Goal: Check status: Check status

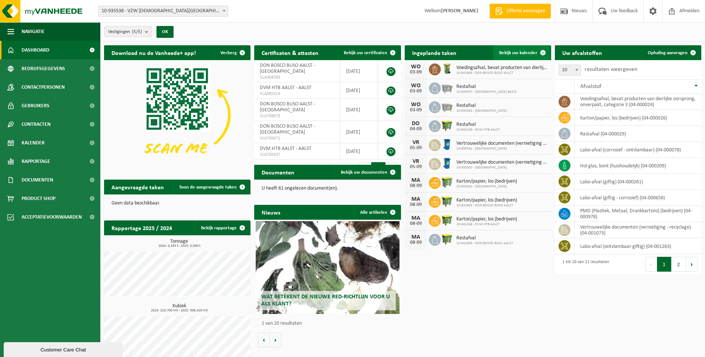
click at [515, 51] on span "Bekijk uw kalender" at bounding box center [518, 53] width 38 height 5
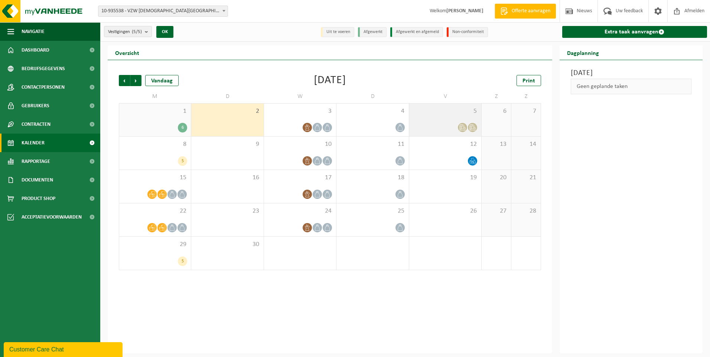
click at [448, 119] on div "5" at bounding box center [445, 120] width 72 height 33
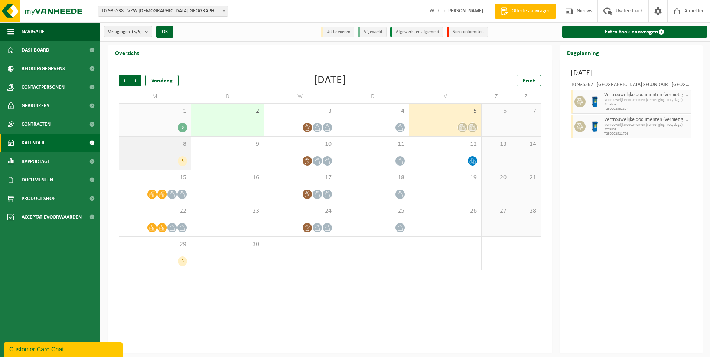
click at [154, 150] on div "8 5" at bounding box center [155, 153] width 72 height 33
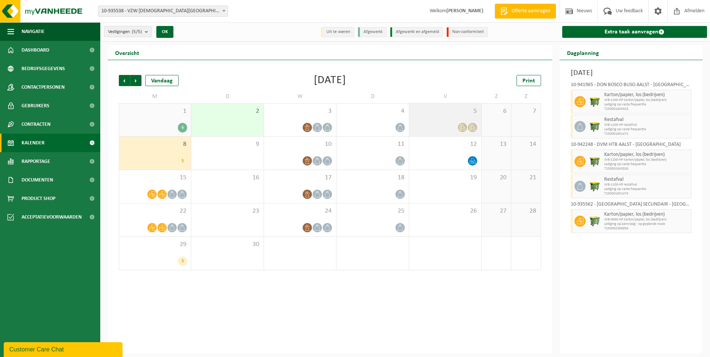
click at [434, 119] on div "5" at bounding box center [445, 120] width 72 height 33
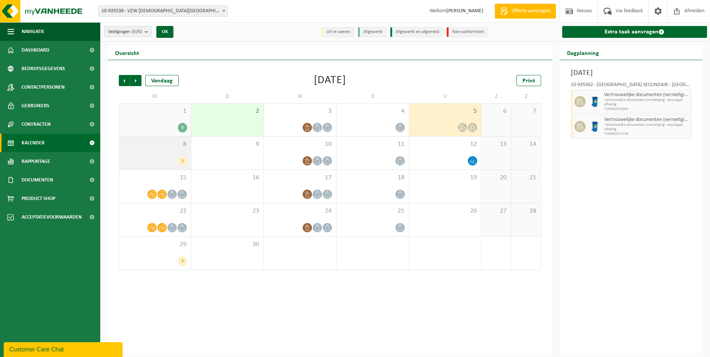
click at [162, 153] on div "8 5" at bounding box center [155, 153] width 72 height 33
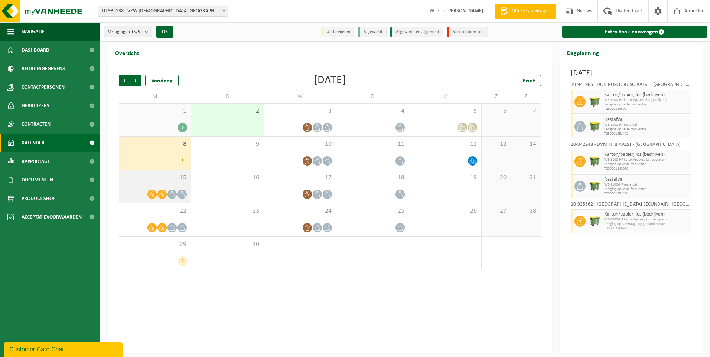
click at [133, 185] on div "15" at bounding box center [155, 186] width 72 height 33
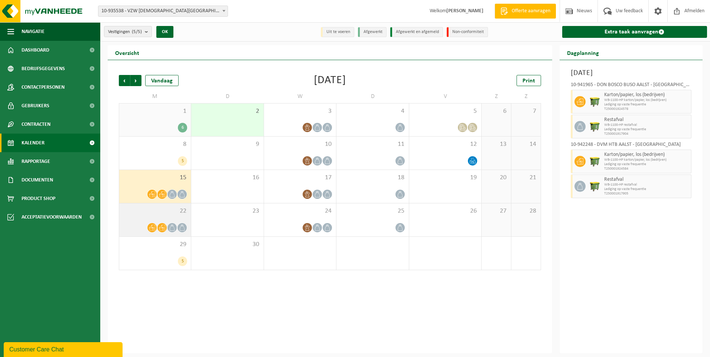
click at [133, 216] on div "22" at bounding box center [155, 220] width 72 height 33
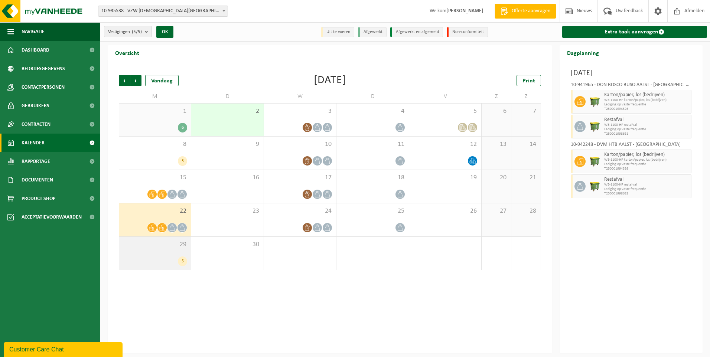
click at [139, 250] on div "29 5" at bounding box center [155, 253] width 72 height 33
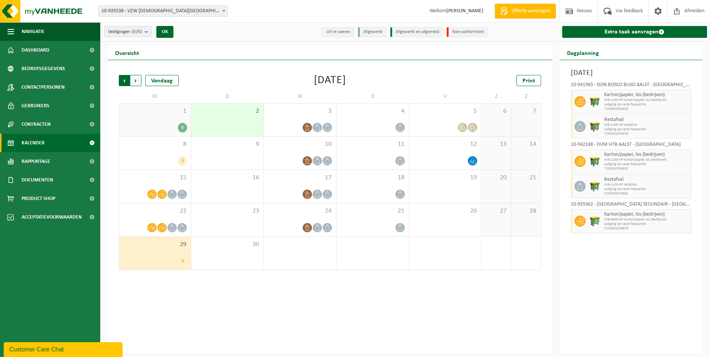
click at [137, 81] on span "Volgende" at bounding box center [135, 80] width 11 height 11
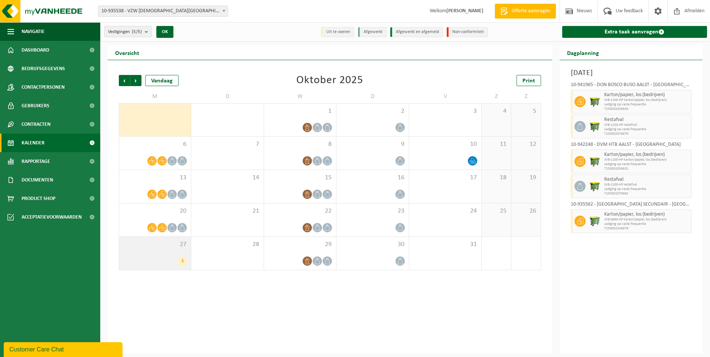
click at [148, 253] on div "27 5" at bounding box center [155, 253] width 72 height 33
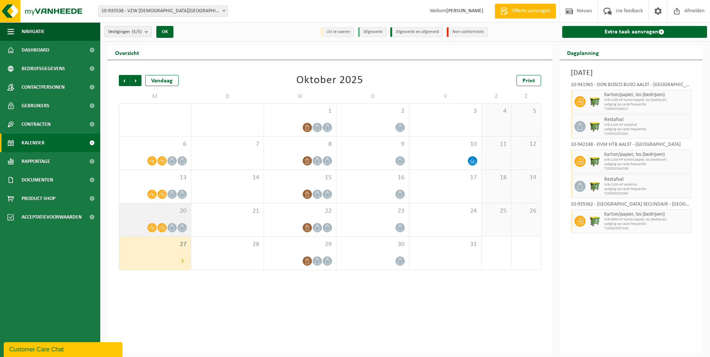
click at [130, 213] on span "20" at bounding box center [155, 211] width 64 height 8
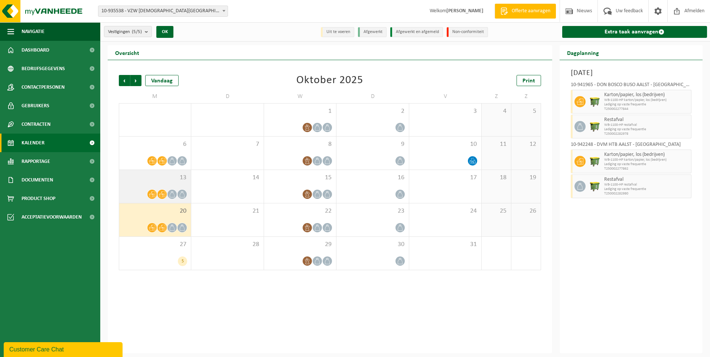
click at [139, 185] on div "13" at bounding box center [155, 186] width 72 height 33
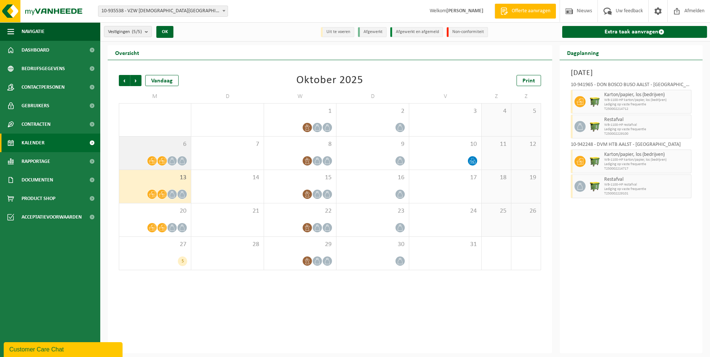
click at [132, 146] on span "6" at bounding box center [155, 144] width 64 height 8
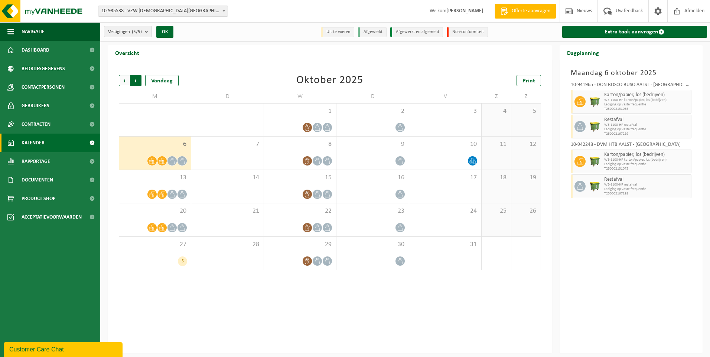
click at [120, 78] on span "Vorige" at bounding box center [124, 80] width 11 height 11
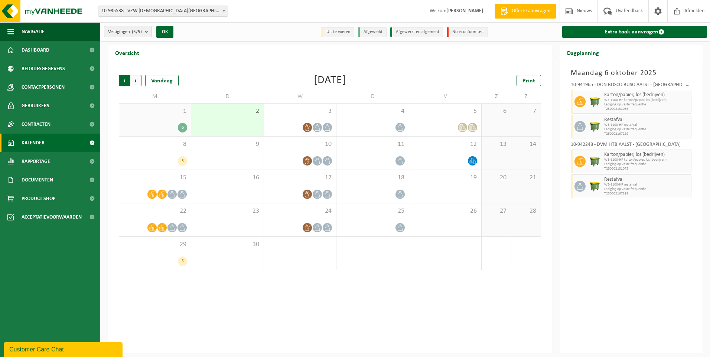
click at [136, 79] on span "Volgende" at bounding box center [135, 80] width 11 height 11
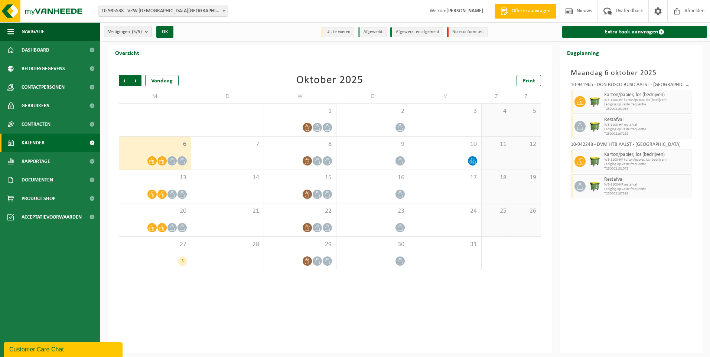
click at [136, 79] on span "Volgende" at bounding box center [135, 80] width 11 height 11
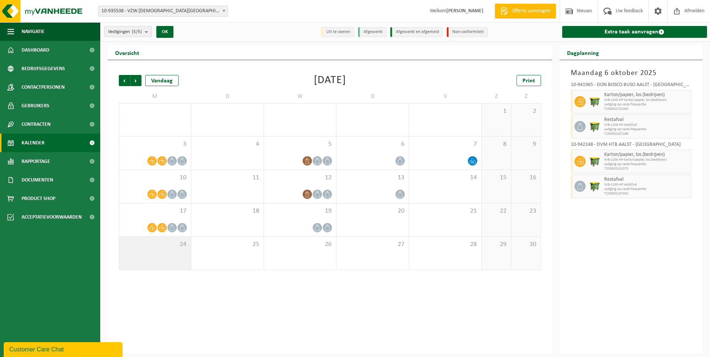
click at [151, 246] on span "24" at bounding box center [155, 245] width 64 height 8
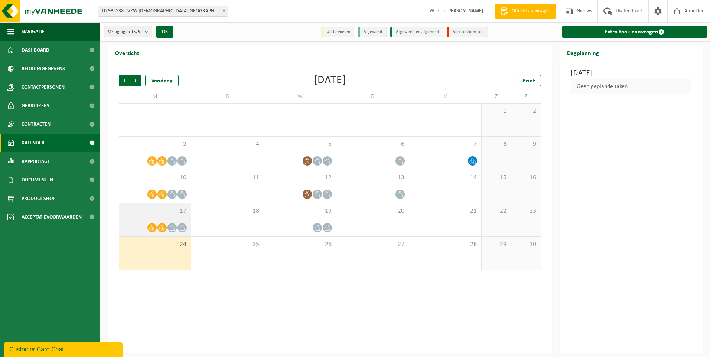
click at [143, 213] on span "17" at bounding box center [155, 211] width 64 height 8
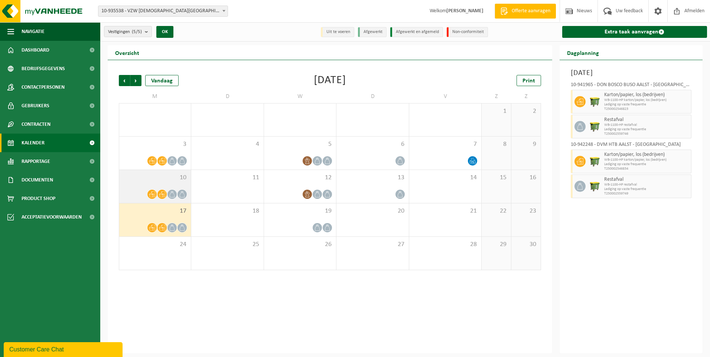
click at [152, 181] on span "10" at bounding box center [155, 178] width 64 height 8
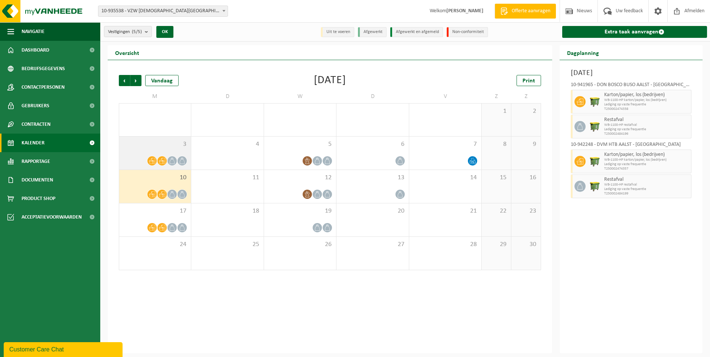
click at [136, 153] on div "3" at bounding box center [155, 153] width 72 height 33
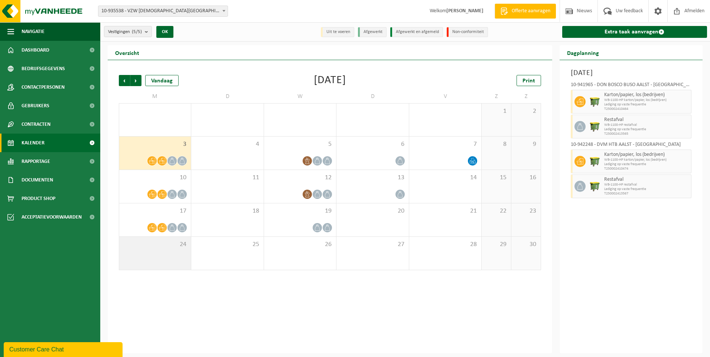
click at [156, 252] on div "24" at bounding box center [155, 253] width 72 height 33
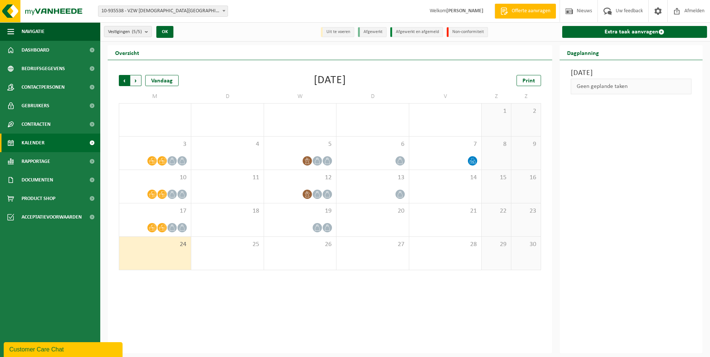
click at [134, 79] on span "Volgende" at bounding box center [135, 80] width 11 height 11
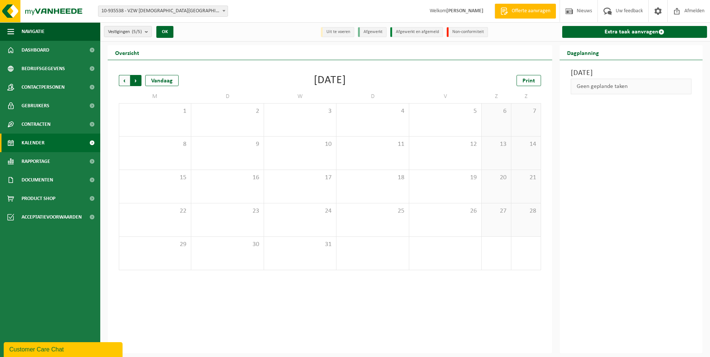
click at [121, 80] on span "Vorige" at bounding box center [124, 80] width 11 height 11
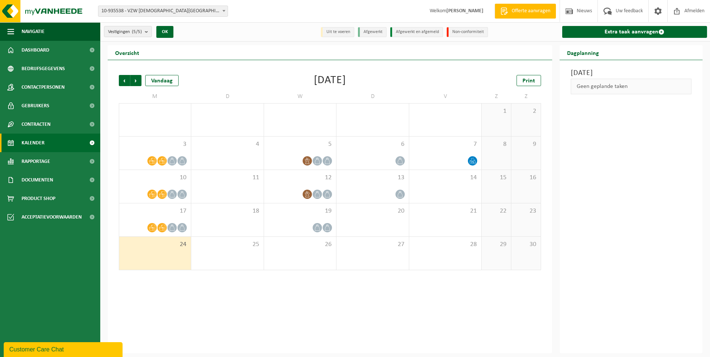
click at [121, 80] on span "Vorige" at bounding box center [124, 80] width 11 height 11
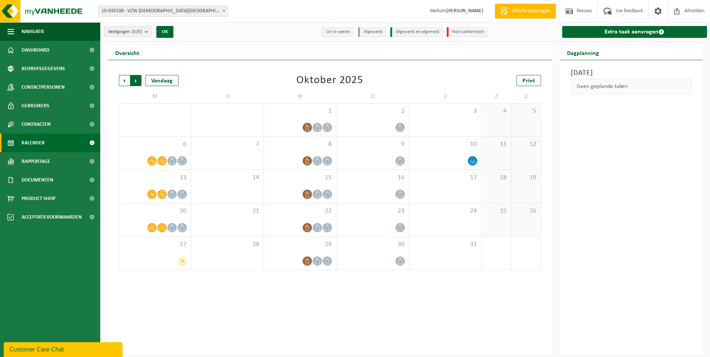
click at [121, 78] on span "Vorige" at bounding box center [124, 80] width 11 height 11
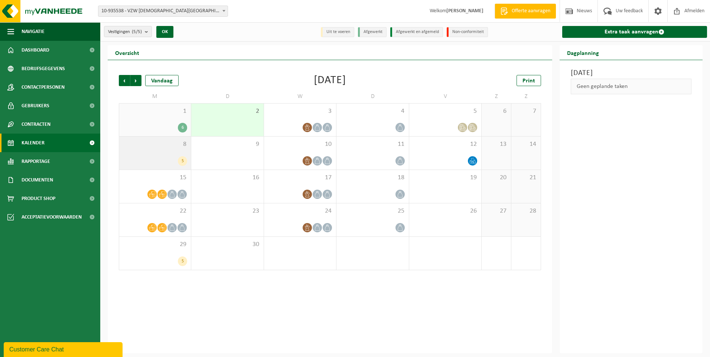
click at [151, 153] on div "8 5" at bounding box center [155, 153] width 72 height 33
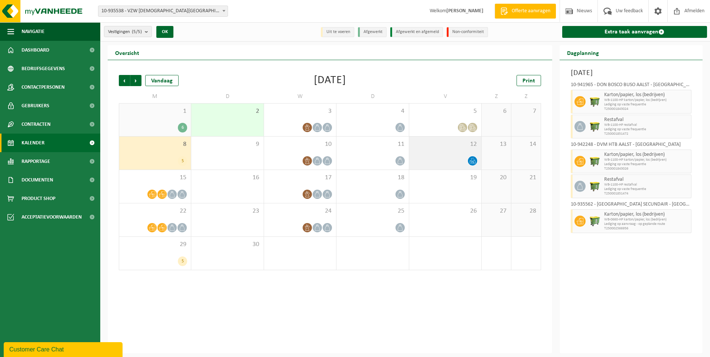
click at [438, 151] on div "12" at bounding box center [445, 153] width 72 height 33
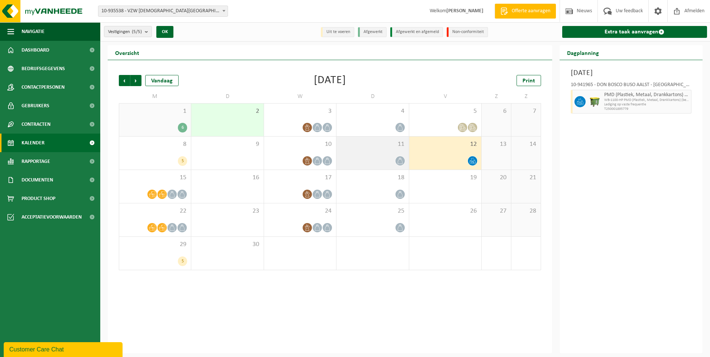
click at [363, 149] on div "11" at bounding box center [373, 153] width 72 height 33
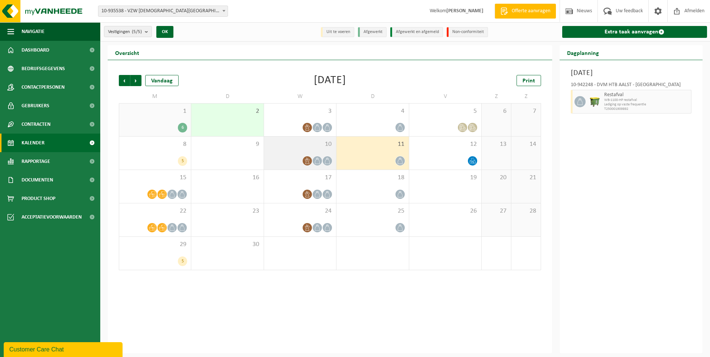
click at [294, 147] on span "10" at bounding box center [300, 144] width 65 height 8
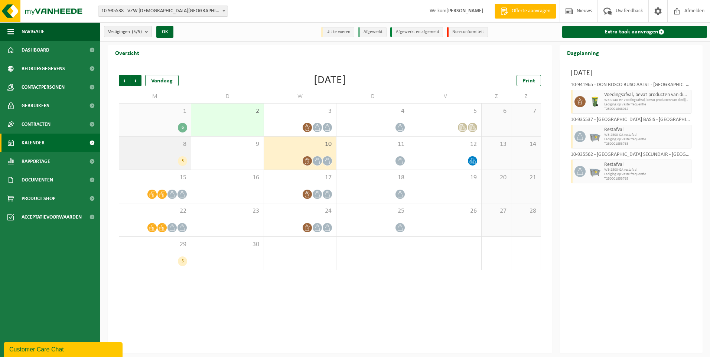
click at [156, 152] on div "8 5" at bounding box center [155, 153] width 72 height 33
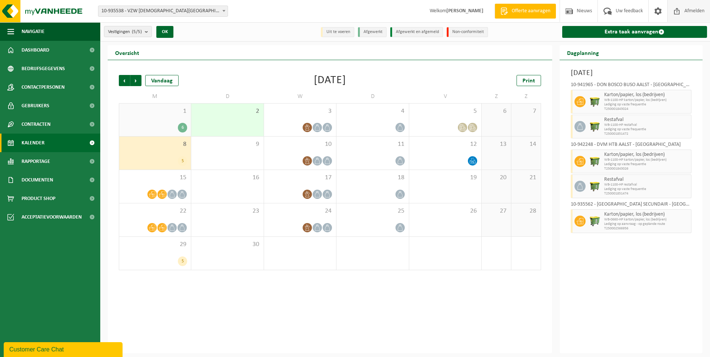
click at [690, 9] on span "Afmelden" at bounding box center [695, 11] width 24 height 22
